Goal: Task Accomplishment & Management: Use online tool/utility

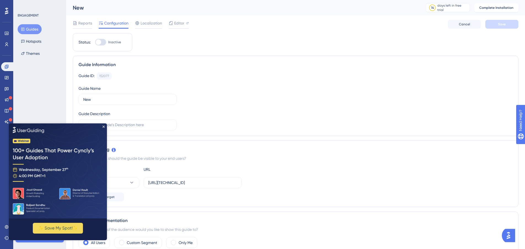
click at [104, 128] on img at bounding box center [58, 170] width 98 height 95
click at [103, 127] on icon "Close Preview" at bounding box center [104, 126] width 2 height 2
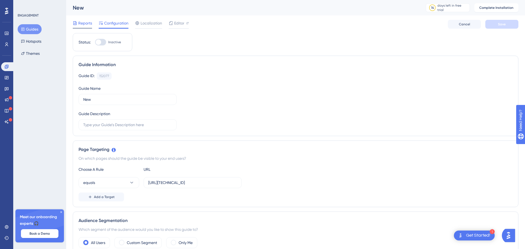
click at [90, 26] on span "Reports" at bounding box center [85, 23] width 14 height 7
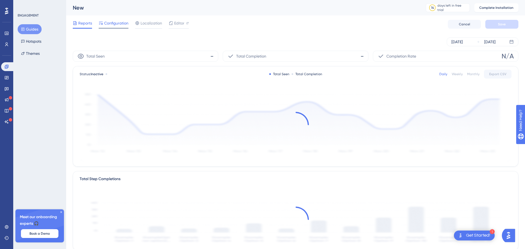
click at [109, 25] on span "Configuration" at bounding box center [116, 23] width 24 height 7
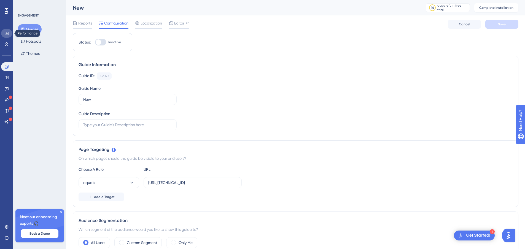
click at [9, 33] on link at bounding box center [6, 33] width 11 height 9
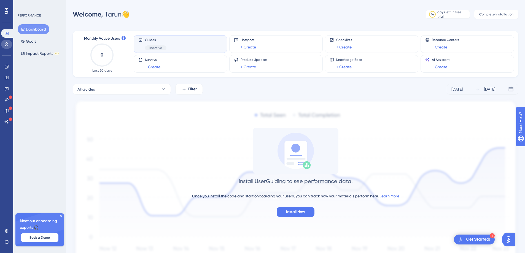
click at [5, 42] on link at bounding box center [6, 44] width 11 height 9
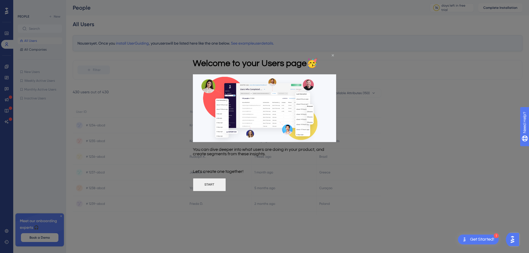
click at [333, 54] on icon "Close Preview" at bounding box center [333, 55] width 2 height 2
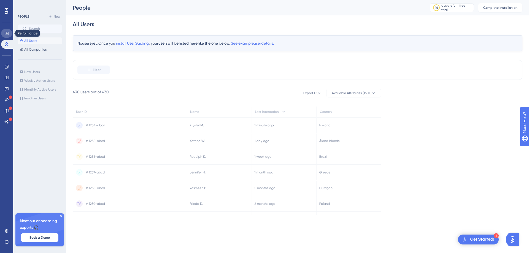
click at [8, 34] on icon at bounding box center [7, 33] width 4 height 3
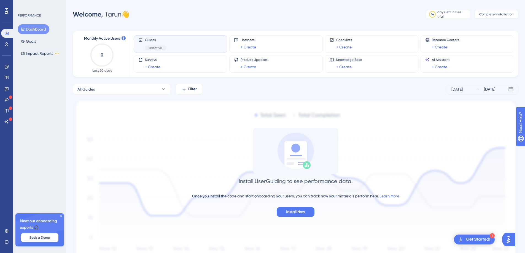
click at [498, 17] on button "Complete Installation" at bounding box center [496, 14] width 44 height 9
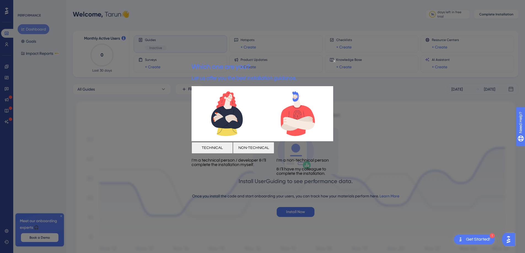
click at [297, 60] on div "Which one are you? Let us offer you the best installation guidance." at bounding box center [244, 72] width 105 height 28
click at [335, 60] on icon "Close Preview" at bounding box center [334, 61] width 2 height 2
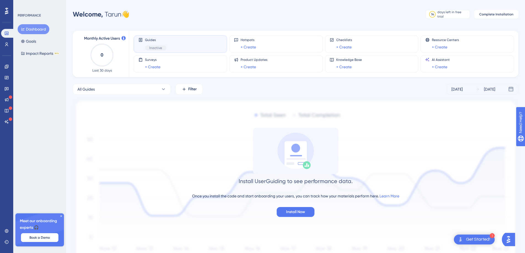
click at [5, 11] on icon at bounding box center [6, 10] width 3 height 7
click at [6, 89] on icon at bounding box center [6, 89] width 4 height 4
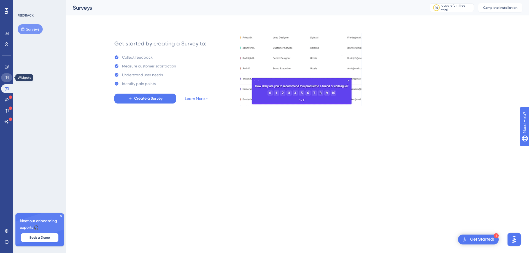
click at [7, 79] on icon at bounding box center [7, 77] width 4 height 3
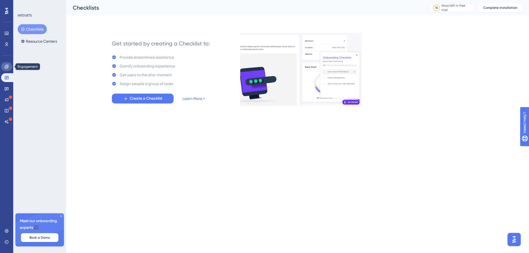
click at [6, 68] on icon at bounding box center [7, 67] width 4 height 4
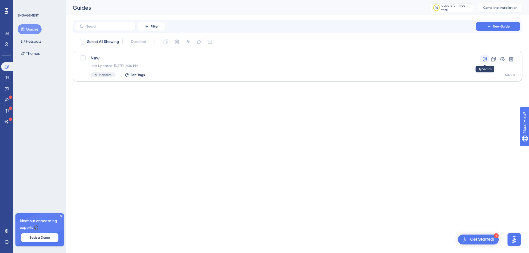
click at [486, 58] on icon at bounding box center [485, 59] width 4 height 5
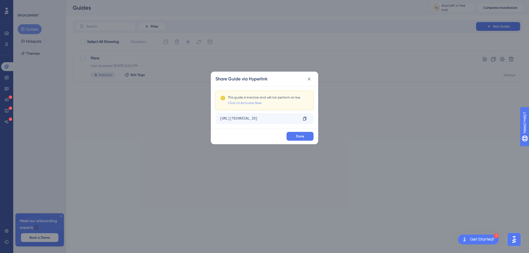
click at [246, 104] on link "Click to Activate Now" at bounding box center [245, 103] width 34 height 4
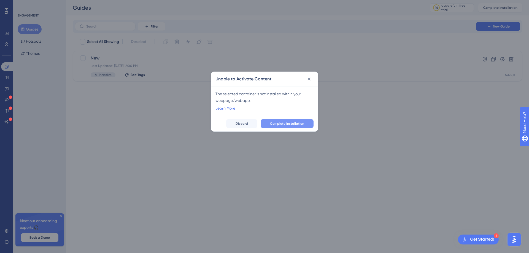
click at [280, 124] on span "Complete Installation" at bounding box center [287, 124] width 34 height 4
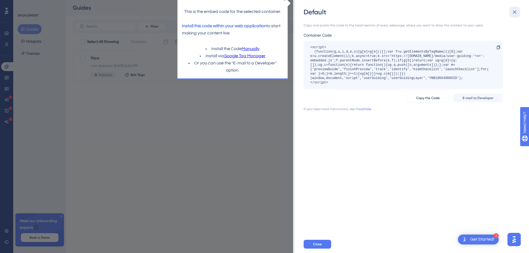
click at [515, 12] on icon at bounding box center [515, 12] width 7 height 7
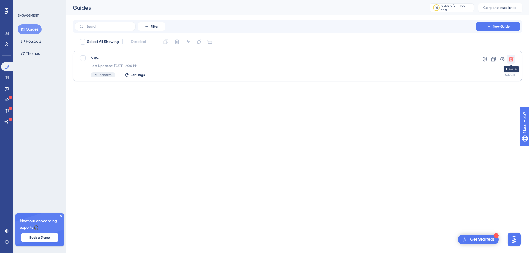
click at [514, 57] on icon at bounding box center [512, 60] width 6 height 6
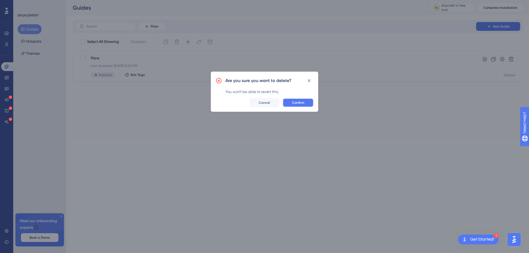
click at [294, 102] on span "Confirm" at bounding box center [298, 103] width 12 height 4
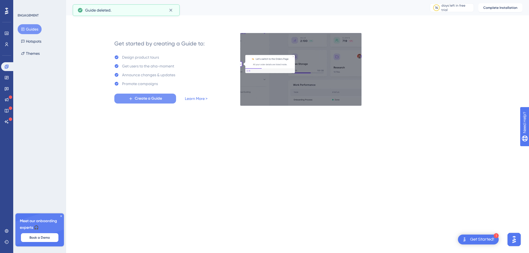
click at [155, 101] on span "Create a Guide" at bounding box center [148, 98] width 27 height 7
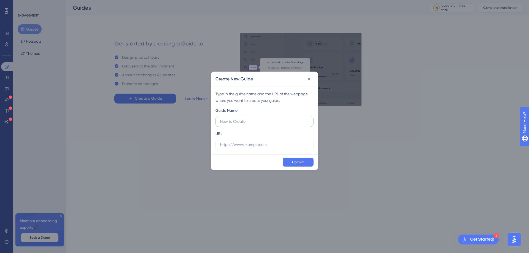
type input "O"
type input "User Onboarding"
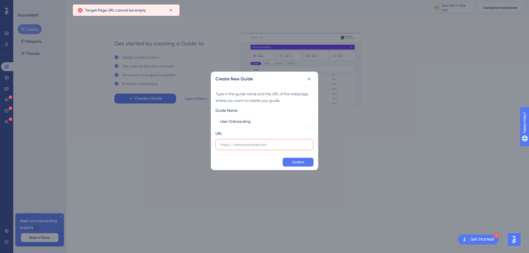
click at [247, 149] on label at bounding box center [265, 144] width 98 height 11
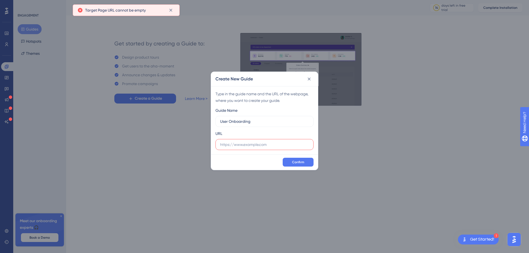
click at [247, 148] on input "text" at bounding box center [264, 145] width 89 height 6
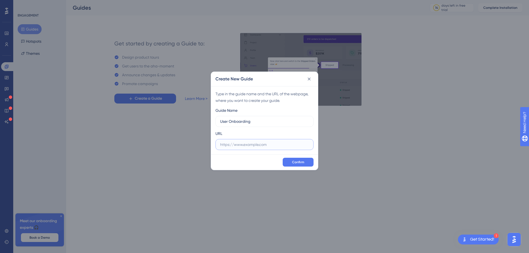
click at [250, 143] on input "text" at bounding box center [264, 145] width 89 height 6
paste input "https://dev.patternlab.ai/overview"
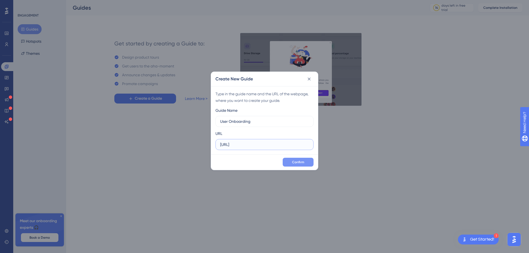
type input "https://dev.patternlab.ai/overview"
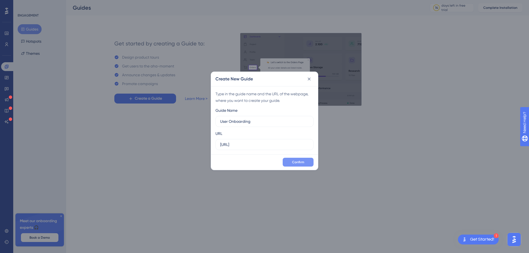
click at [297, 164] on span "Confirm" at bounding box center [298, 162] width 12 height 4
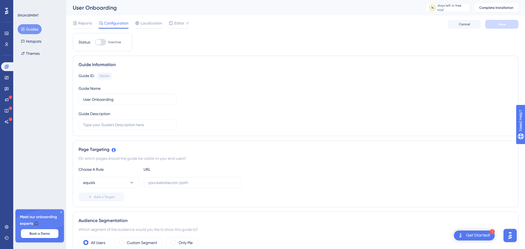
drag, startPoint x: 10, startPoint y: 10, endPoint x: 406, endPoint y: 21, distance: 396.1
click at [406, 21] on div "Reports Configuration Localization Editor Cancel Save" at bounding box center [296, 24] width 446 height 18
